Goal: Task Accomplishment & Management: Use online tool/utility

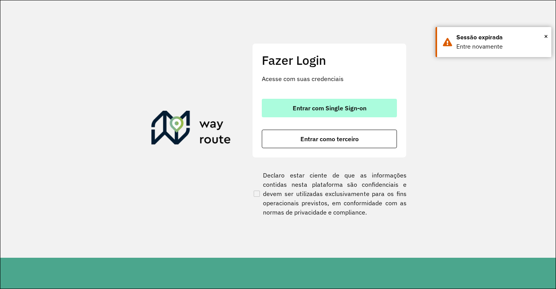
click at [321, 113] on button "Entrar com Single Sign-on" at bounding box center [329, 108] width 135 height 19
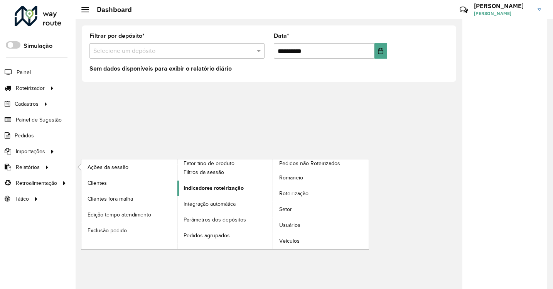
click at [215, 185] on span "Indicadores roteirização" at bounding box center [214, 188] width 60 height 8
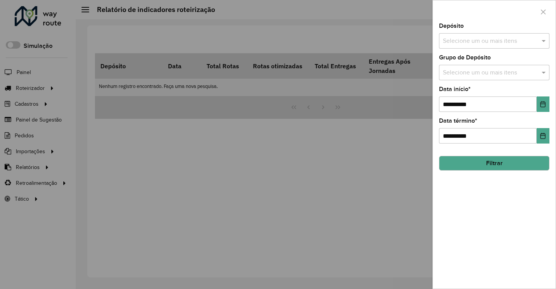
click at [531, 66] on div "Selecione um ou mais itens" at bounding box center [494, 72] width 110 height 15
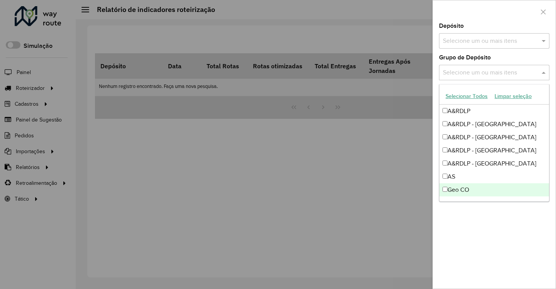
click at [474, 189] on div "Geo CO" at bounding box center [494, 189] width 110 height 13
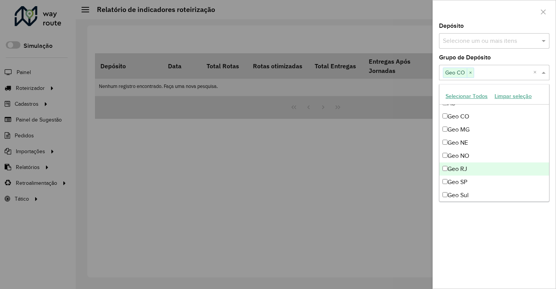
scroll to position [76, 0]
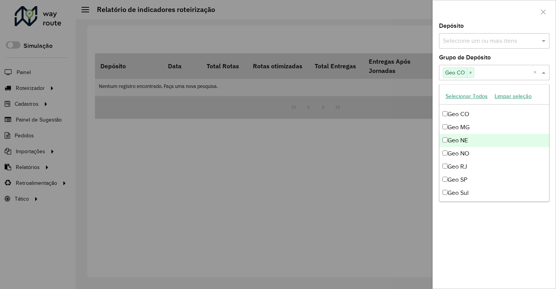
click at [475, 143] on div "Geo NE" at bounding box center [494, 140] width 110 height 13
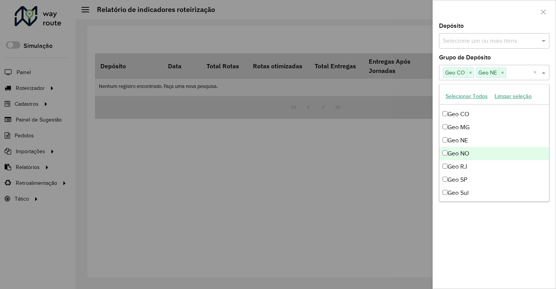
click at [478, 150] on div "Geo NO" at bounding box center [494, 153] width 110 height 13
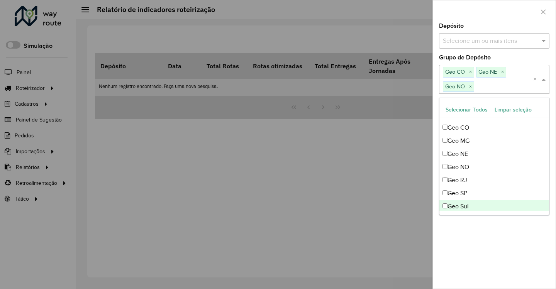
click at [475, 200] on div "Geo Sul" at bounding box center [494, 206] width 110 height 13
click at [486, 237] on div "**********" at bounding box center [493, 155] width 123 height 265
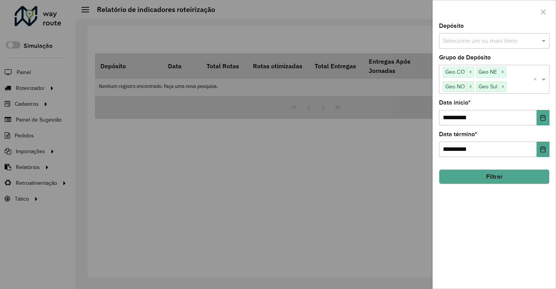
click at [517, 182] on button "Filtrar" at bounding box center [494, 176] width 110 height 15
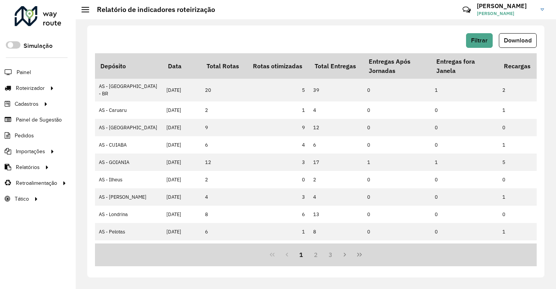
click at [508, 43] on button "Download" at bounding box center [517, 40] width 38 height 15
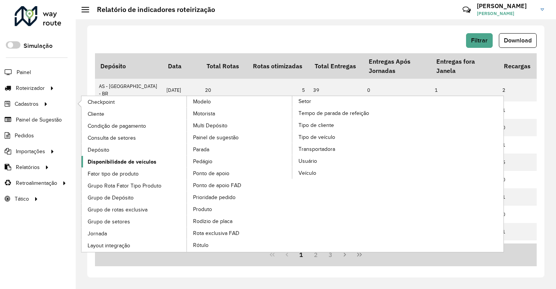
click at [134, 161] on span "Disponibilidade de veículos" at bounding box center [122, 162] width 69 height 8
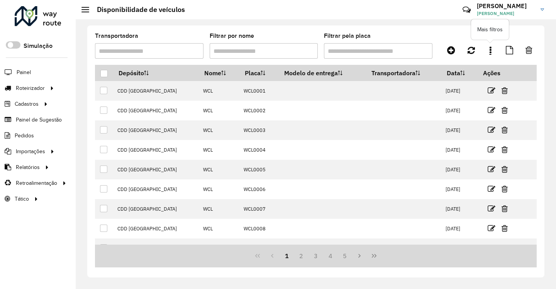
click at [492, 53] on link at bounding box center [489, 50] width 15 height 14
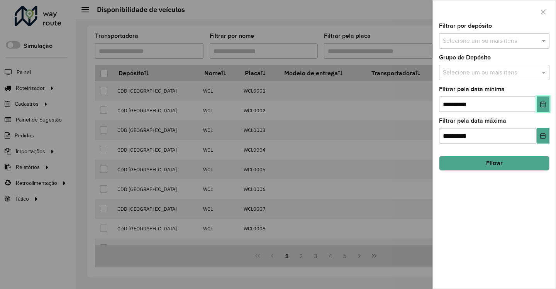
click at [540, 102] on icon "Choose Date" at bounding box center [542, 104] width 6 height 6
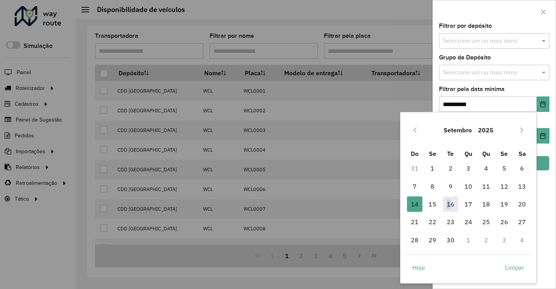
click at [448, 201] on span "16" at bounding box center [450, 203] width 15 height 15
type input "**********"
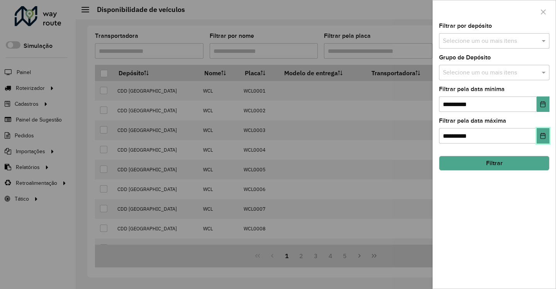
click at [543, 132] on button "Choose Date" at bounding box center [542, 135] width 13 height 15
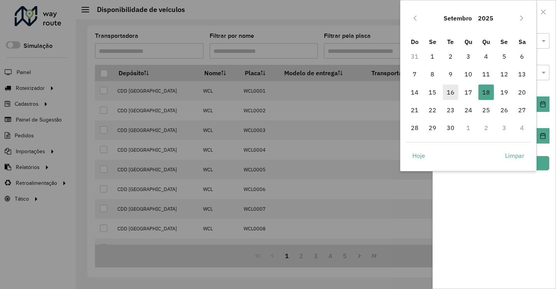
click at [451, 97] on span "16" at bounding box center [450, 91] width 15 height 15
type input "**********"
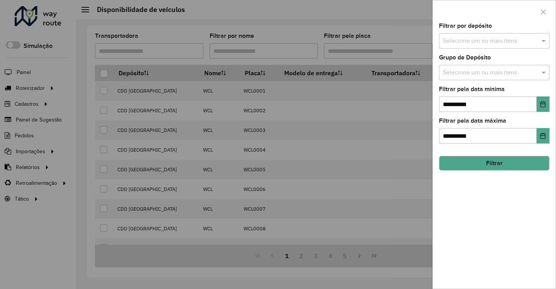
click at [492, 206] on div "**********" at bounding box center [493, 155] width 123 height 265
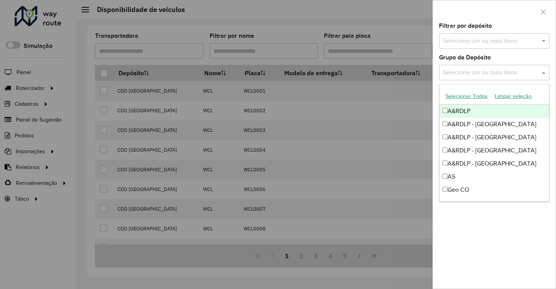
click at [489, 65] on div "Selecione um ou mais itens" at bounding box center [494, 72] width 110 height 15
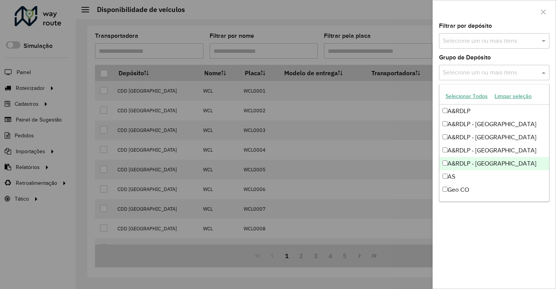
scroll to position [13, 0]
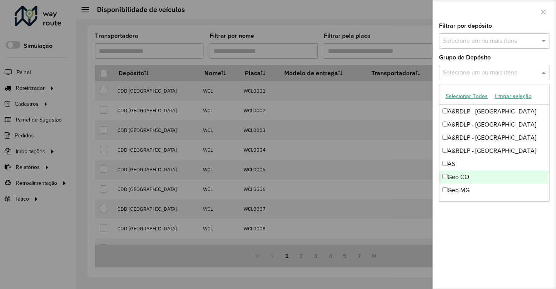
click at [488, 176] on div "Geo CO" at bounding box center [494, 177] width 110 height 13
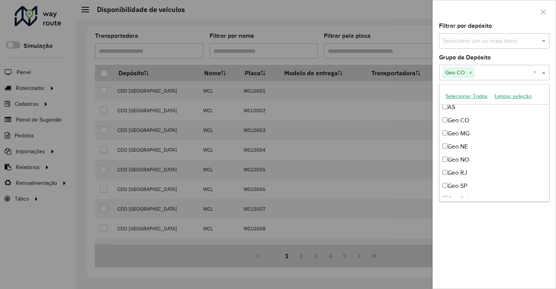
scroll to position [91, 0]
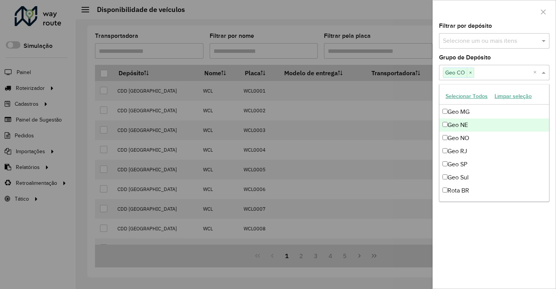
drag, startPoint x: 475, startPoint y: 126, endPoint x: 479, endPoint y: 132, distance: 7.3
click at [475, 126] on div "Geo NE" at bounding box center [494, 124] width 110 height 13
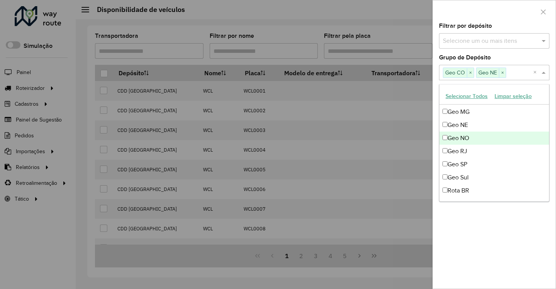
click at [484, 140] on div "Geo NO" at bounding box center [494, 138] width 110 height 13
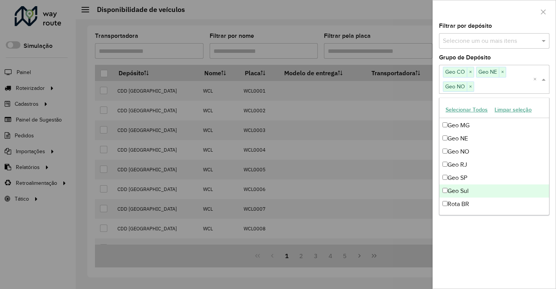
click at [482, 194] on div "Geo Sul" at bounding box center [494, 190] width 110 height 13
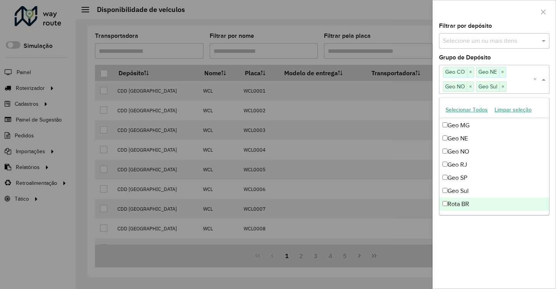
drag, startPoint x: 493, startPoint y: 265, endPoint x: 491, endPoint y: 244, distance: 20.6
click at [493, 265] on div "**********" at bounding box center [493, 155] width 123 height 265
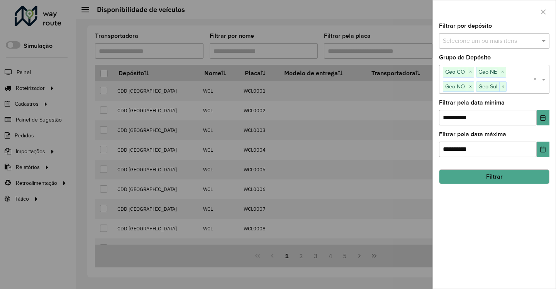
click at [488, 175] on button "Filtrar" at bounding box center [494, 176] width 110 height 15
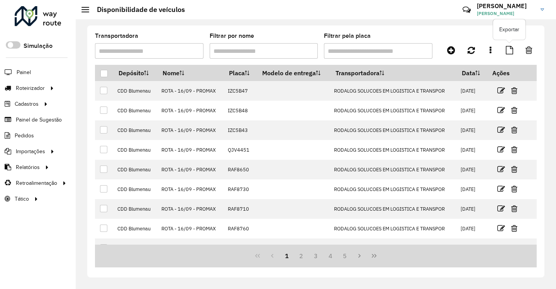
click at [510, 48] on icon at bounding box center [508, 50] width 7 height 8
